Goal: Task Accomplishment & Management: Manage account settings

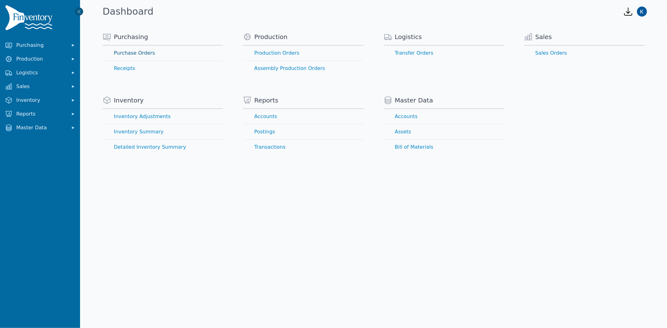
click at [127, 52] on link "Purchase Orders" at bounding box center [163, 53] width 120 height 15
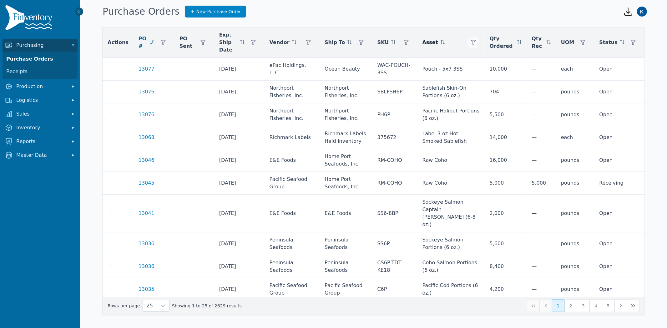
click at [474, 40] on icon "button" at bounding box center [473, 42] width 5 height 5
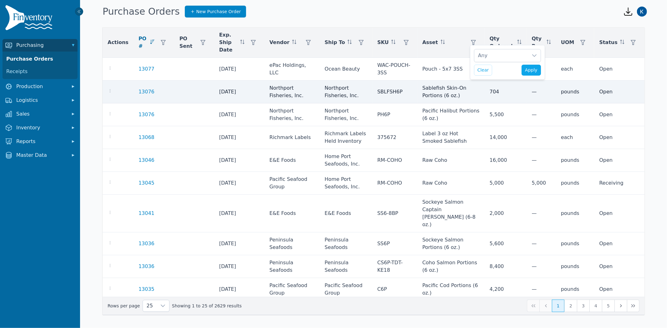
scroll to position [7, 4]
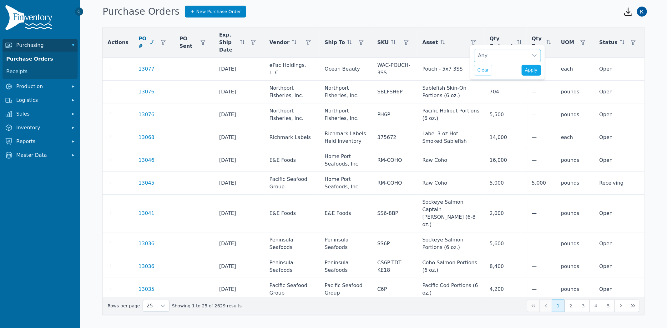
click at [499, 54] on div "Any" at bounding box center [501, 55] width 54 height 13
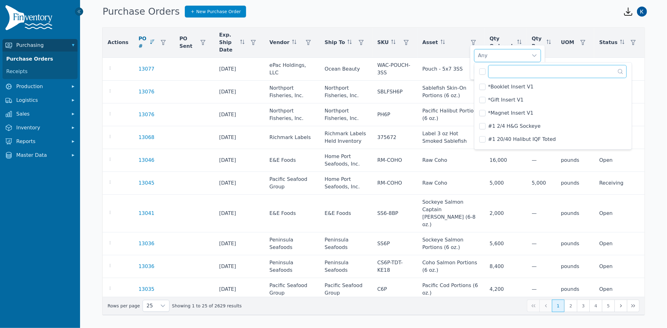
click at [497, 73] on input "text" at bounding box center [557, 71] width 139 height 13
type input "****"
click at [492, 87] on span "20 oz. Sockeye Salmon Burger" at bounding box center [526, 87] width 76 height 8
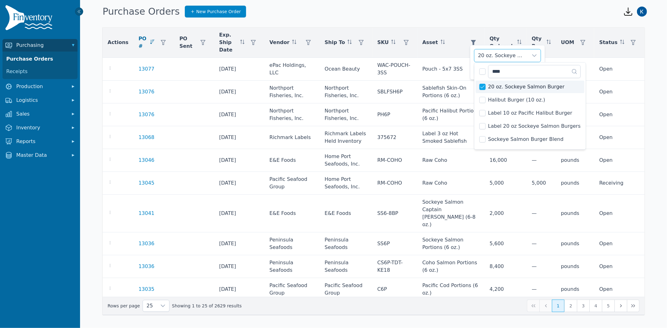
click at [500, 55] on div "20 oz. Sockeye Salmon Burger" at bounding box center [501, 55] width 54 height 13
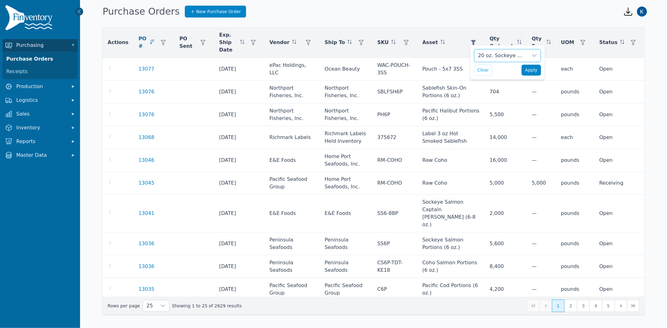
click at [534, 71] on span "Apply" at bounding box center [531, 70] width 13 height 7
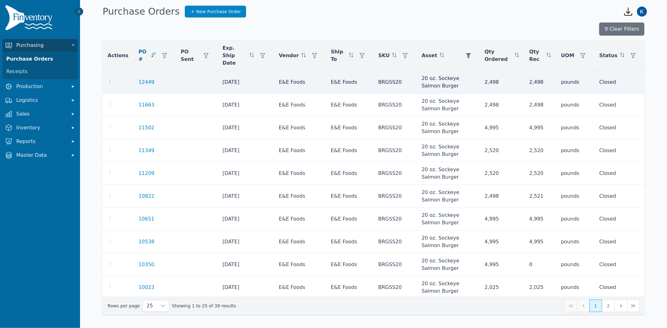
click at [110, 79] on icon "button" at bounding box center [110, 81] width 5 height 5
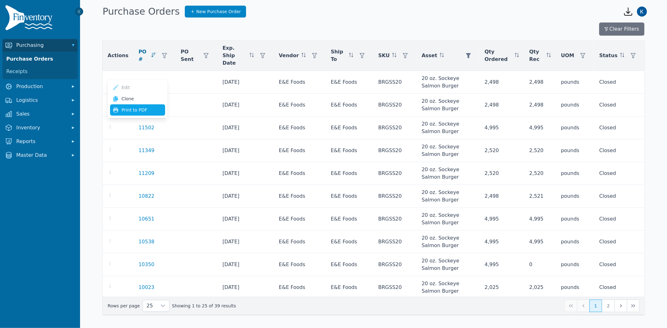
click at [127, 106] on button "Print to PDF" at bounding box center [137, 109] width 55 height 11
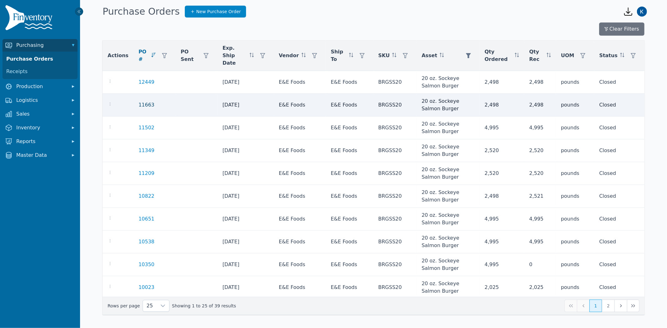
click at [142, 101] on link "11663" at bounding box center [147, 105] width 16 height 8
click at [140, 101] on link "11663" at bounding box center [147, 105] width 16 height 8
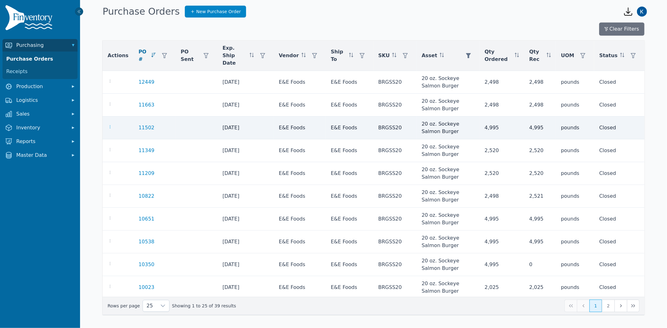
click at [110, 125] on icon "button" at bounding box center [110, 126] width 1 height 3
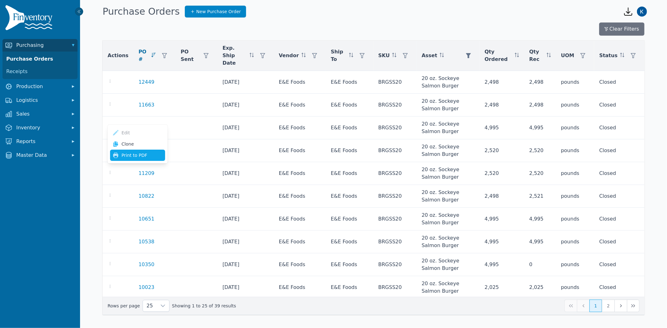
click at [126, 154] on button "Print to PDF" at bounding box center [137, 155] width 55 height 11
